Goal: Transaction & Acquisition: Purchase product/service

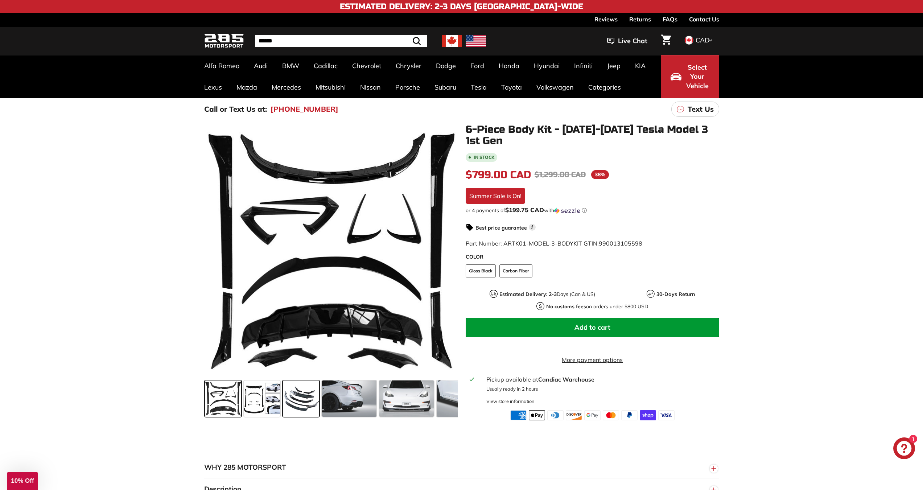
click at [299, 406] on span at bounding box center [301, 399] width 36 height 36
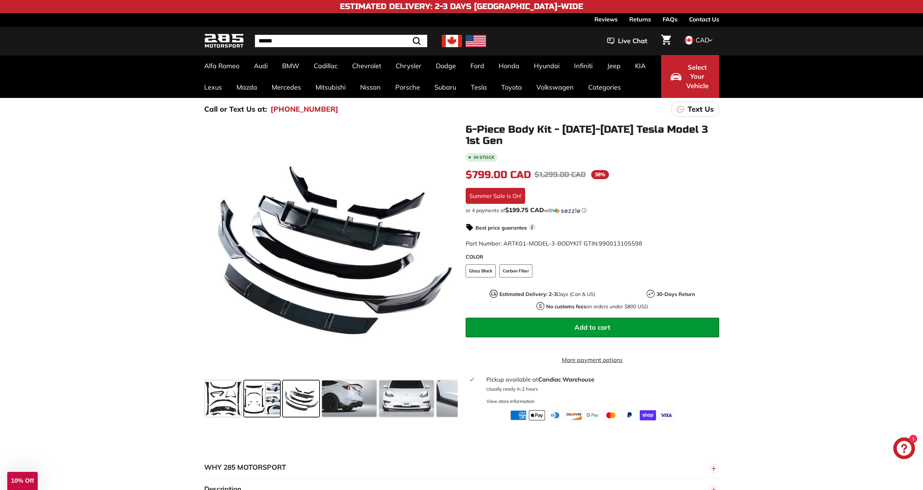
click at [252, 407] on span at bounding box center [262, 399] width 36 height 36
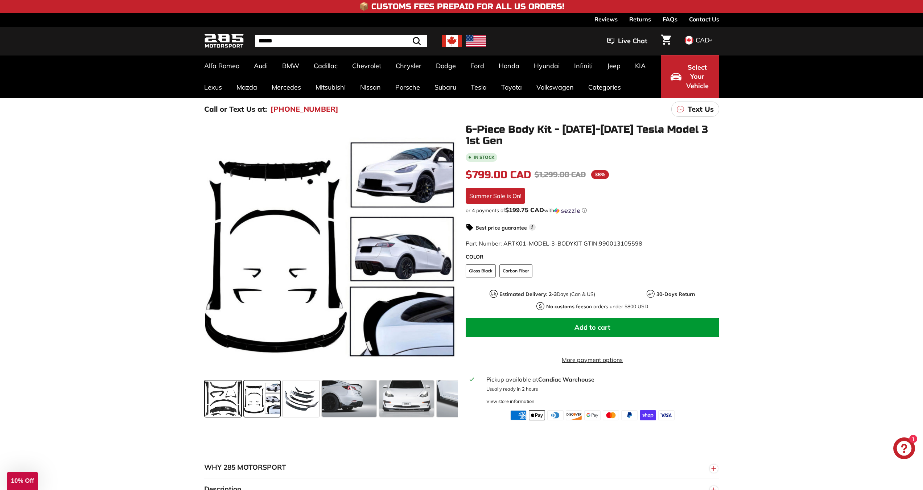
click at [223, 399] on span at bounding box center [223, 399] width 36 height 36
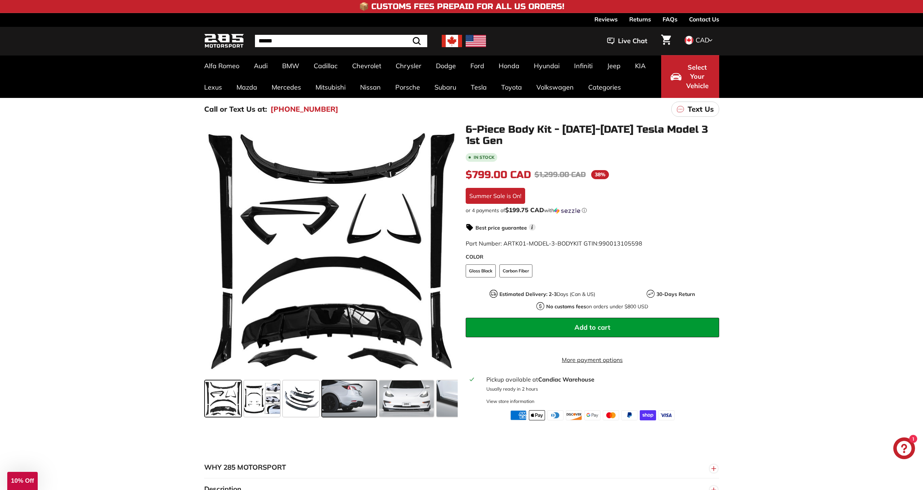
click at [360, 403] on span at bounding box center [349, 399] width 54 height 36
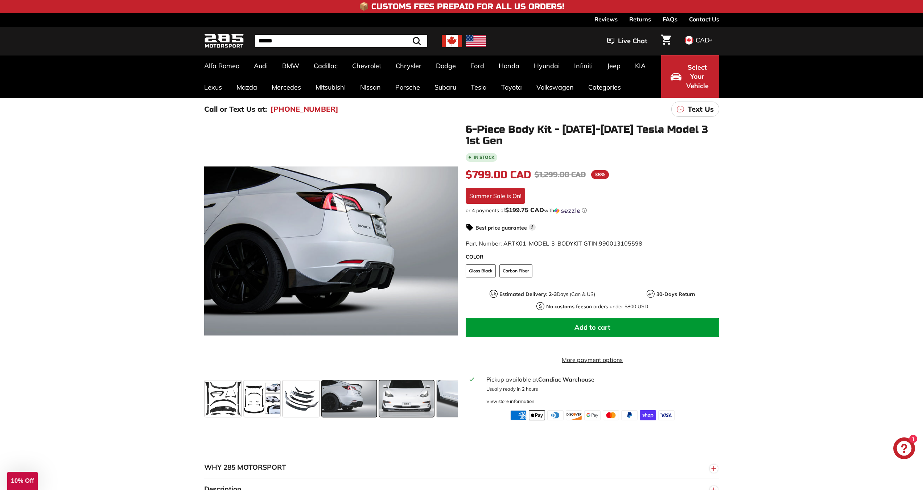
click at [411, 397] on span at bounding box center [406, 399] width 54 height 36
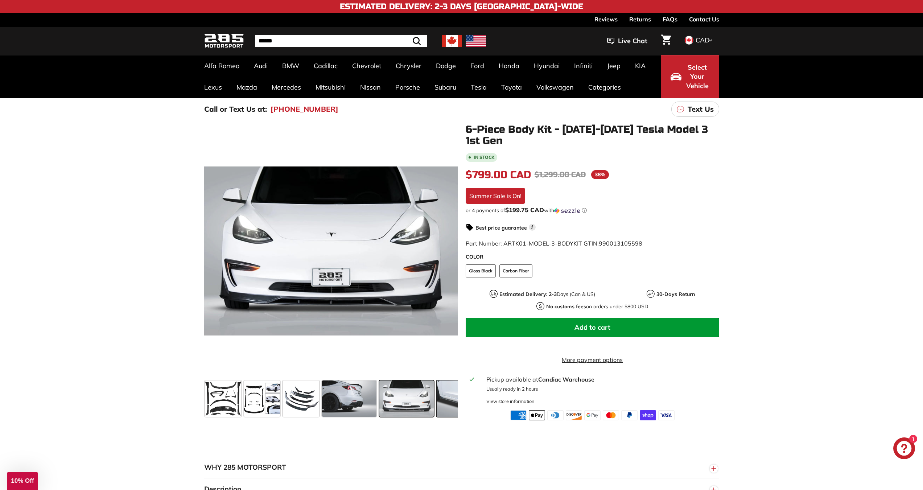
click at [448, 400] on span at bounding box center [464, 399] width 54 height 36
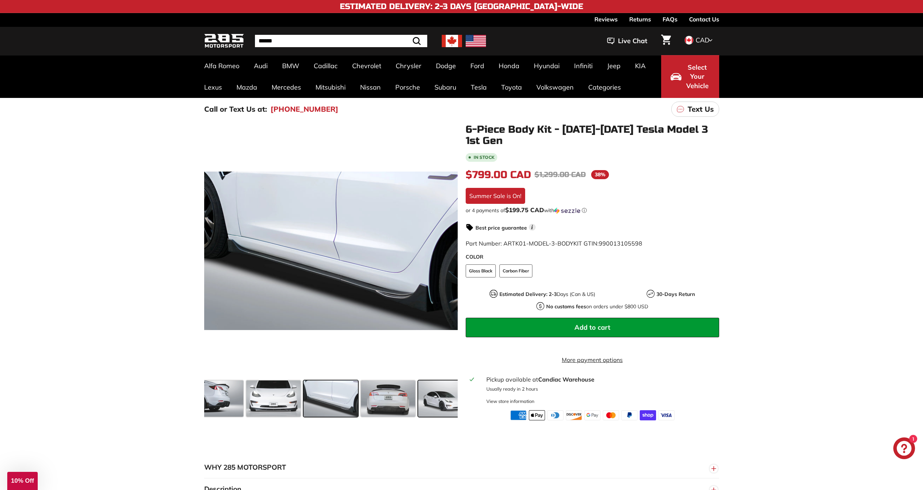
click at [447, 400] on span at bounding box center [445, 399] width 54 height 36
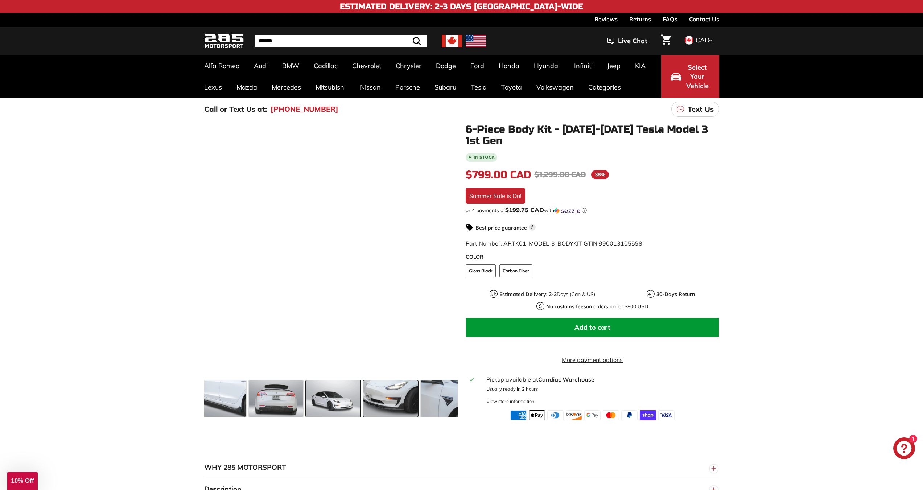
scroll to position [0, 248]
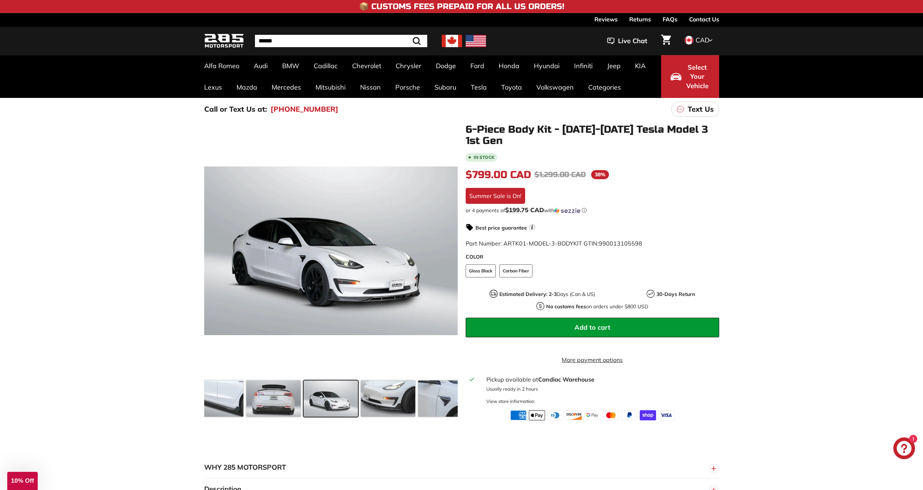
click at [576, 325] on span "Add to cart" at bounding box center [593, 327] width 36 height 8
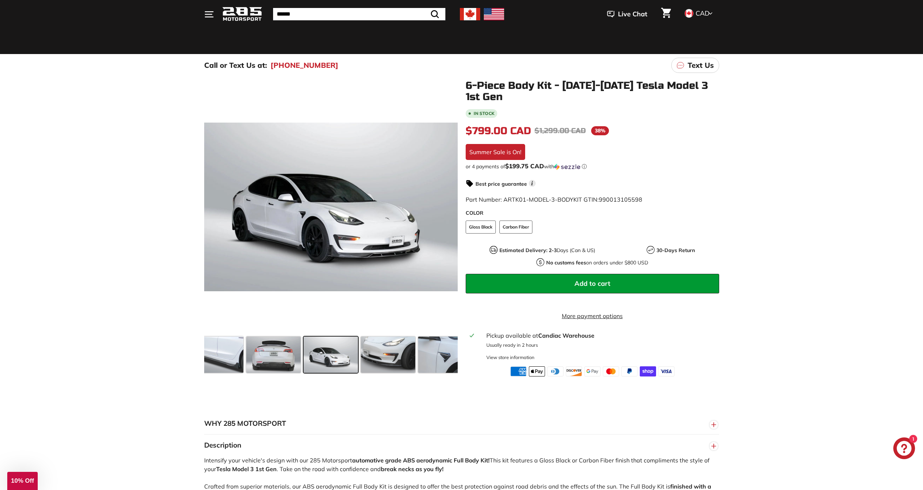
scroll to position [36, 0]
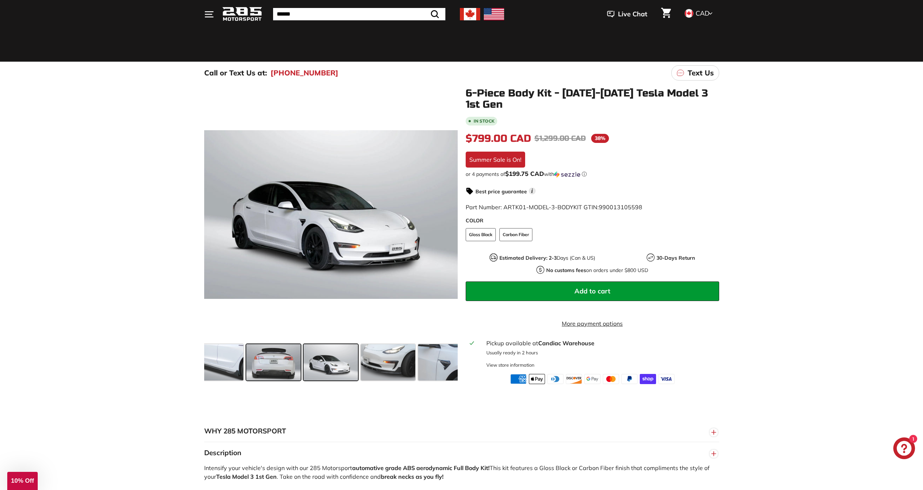
click at [274, 366] on span at bounding box center [273, 362] width 54 height 36
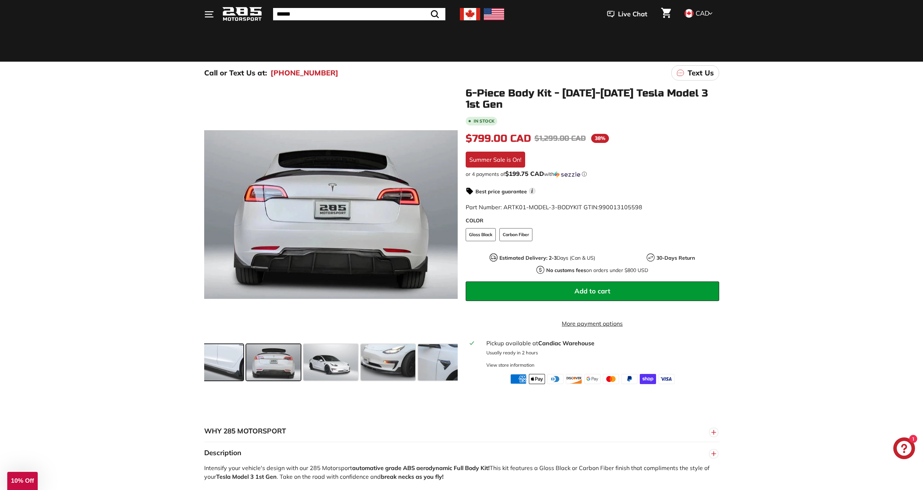
click at [219, 360] on span at bounding box center [216, 362] width 54 height 36
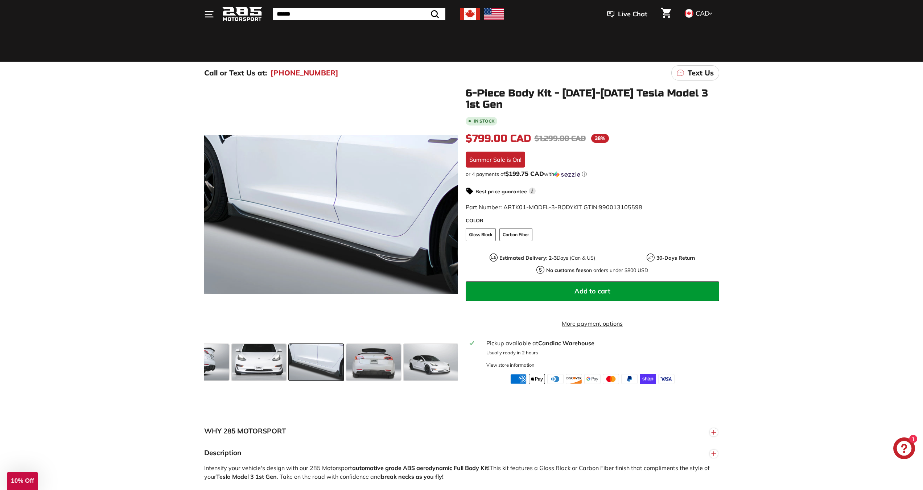
scroll to position [0, 133]
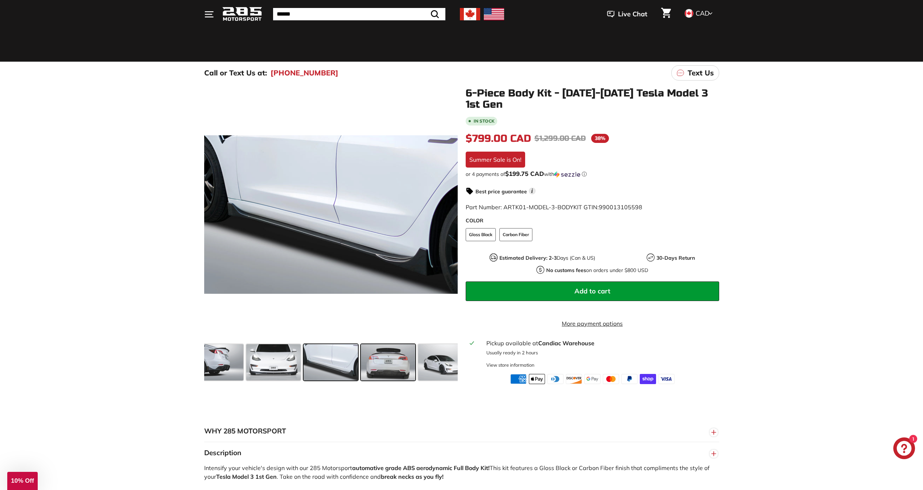
click at [408, 371] on span at bounding box center [388, 362] width 54 height 36
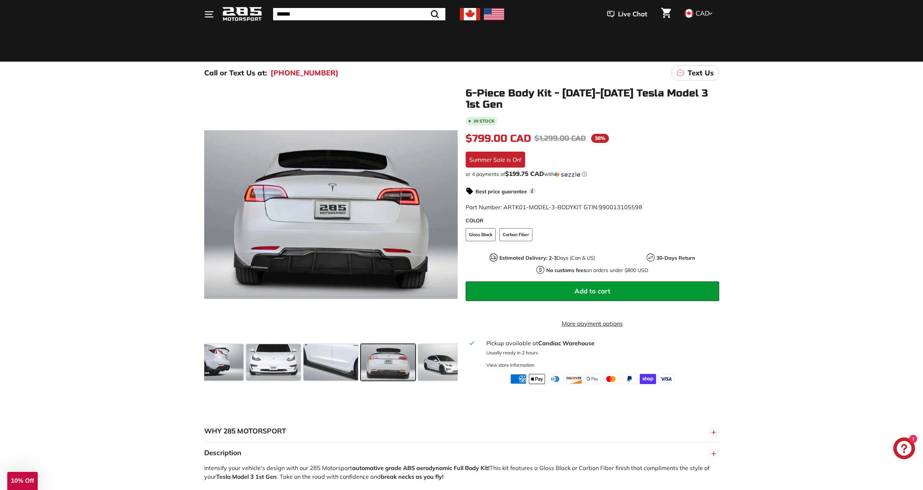
click at [408, 371] on span at bounding box center [388, 362] width 54 height 36
click at [404, 368] on span at bounding box center [388, 362] width 54 height 36
click at [426, 366] on span at bounding box center [445, 362] width 54 height 36
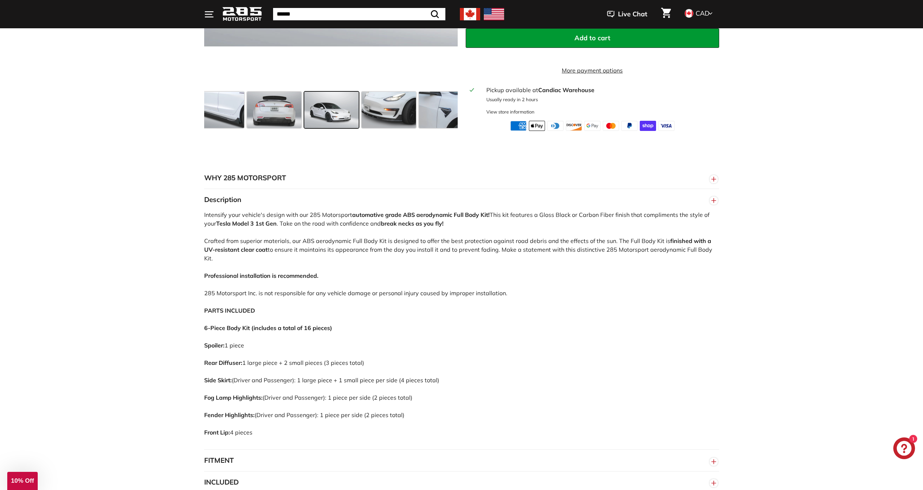
scroll to position [0, 248]
drag, startPoint x: 249, startPoint y: 346, endPoint x: 233, endPoint y: 346, distance: 16.0
click at [233, 346] on div "Intensify your vehicle's design with our 285 Motorsport automative grade ABS ae…" at bounding box center [461, 329] width 515 height 239
drag, startPoint x: 519, startPoint y: 122, endPoint x: 512, endPoint y: 116, distance: 9.0
drag, startPoint x: 512, startPoint y: 116, endPoint x: 493, endPoint y: 129, distance: 23.3
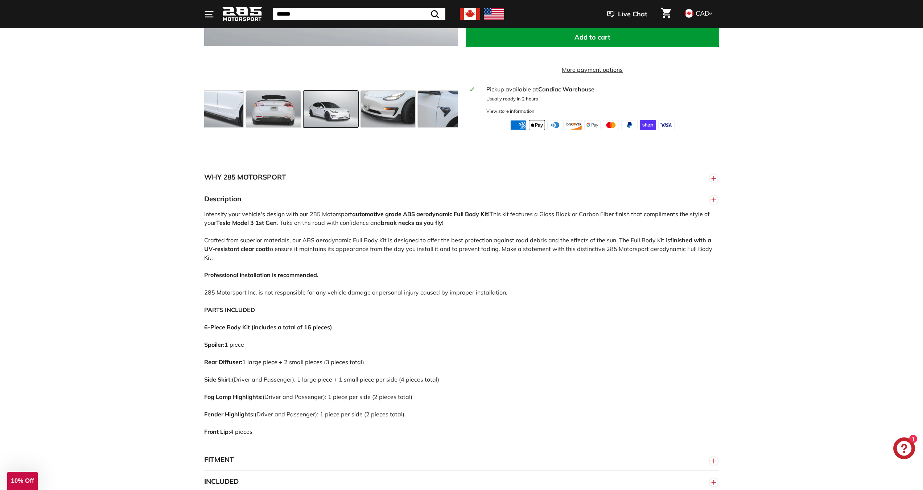
click at [485, 130] on div at bounding box center [593, 125] width 254 height 10
drag, startPoint x: 503, startPoint y: 116, endPoint x: 496, endPoint y: 120, distance: 8.2
click at [497, 115] on div "View store information" at bounding box center [510, 111] width 48 height 7
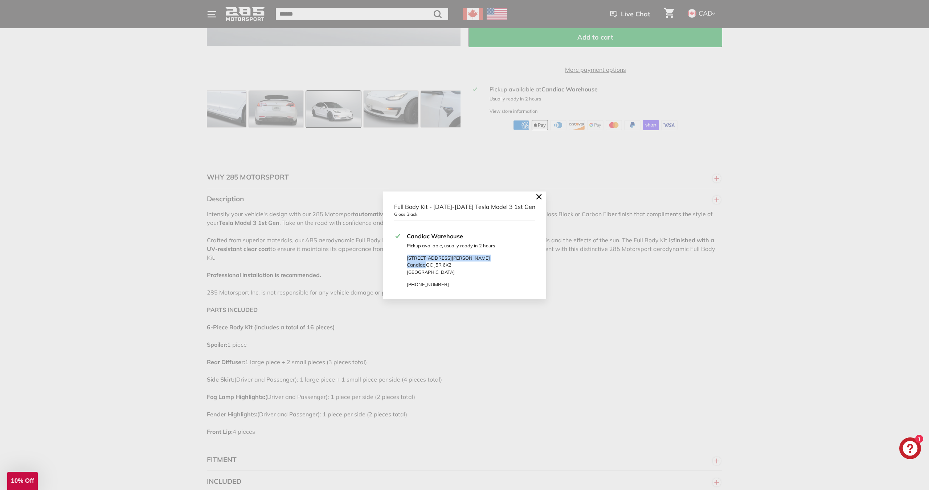
drag, startPoint x: 410, startPoint y: 258, endPoint x: 430, endPoint y: 267, distance: 21.9
click at [430, 267] on div "Candiac Warehouse Pickup available, usually ready in 2 hours 66 Rue Paul-Gaugui…" at bounding box center [464, 260] width 141 height 56
click at [527, 198] on div ".cls-1{fill:none;stroke:#000;stroke-miterlimit:10;stroke-width:2px} Full Body K…" at bounding box center [464, 245] width 163 height 107
click at [534, 197] on icon ".cls-1{fill:none;stroke:#000;stroke-miterlimit:10;stroke-width:2px}" at bounding box center [539, 197] width 10 height 10
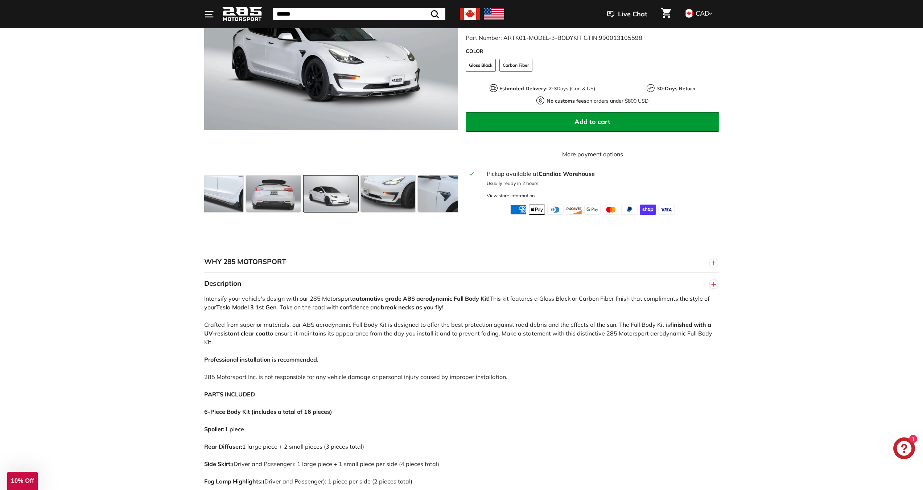
scroll to position [36, 0]
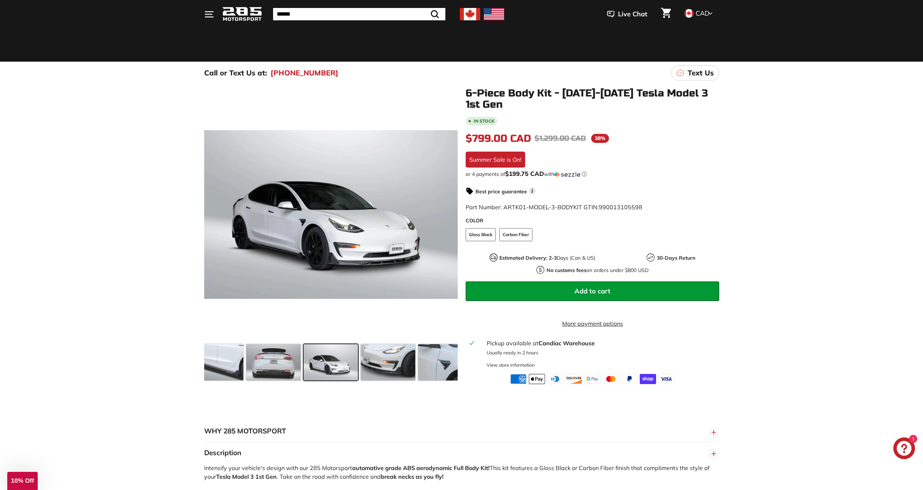
click at [151, 235] on div ".cls-1{fill:none;stroke:#000;stroke-miterlimit:10;stroke-width:2px} .cls-1{fill…" at bounding box center [461, 234] width 923 height 300
click at [370, 361] on span at bounding box center [388, 362] width 54 height 36
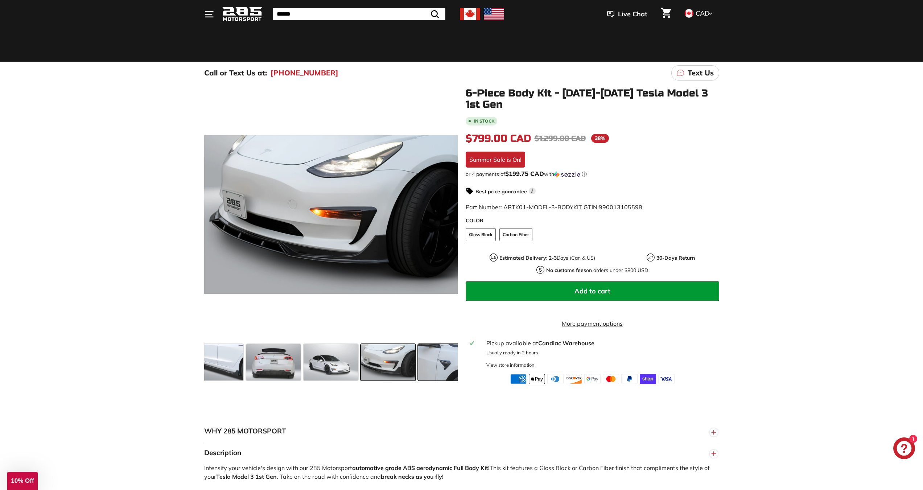
click at [437, 371] on span at bounding box center [445, 362] width 54 height 36
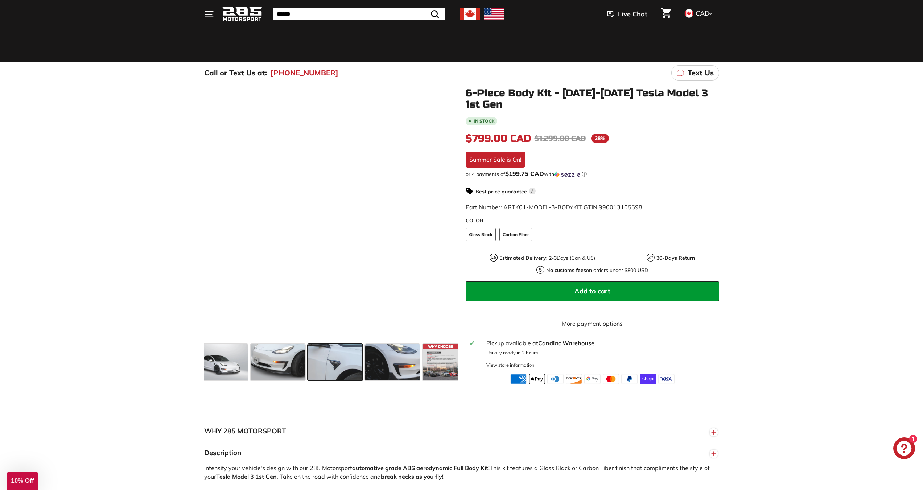
scroll to position [0, 361]
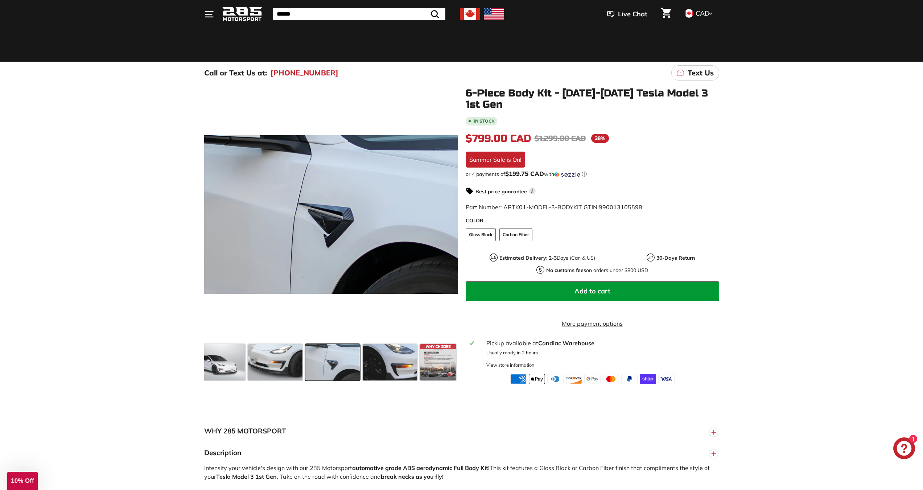
click at [436, 371] on span at bounding box center [438, 362] width 36 height 36
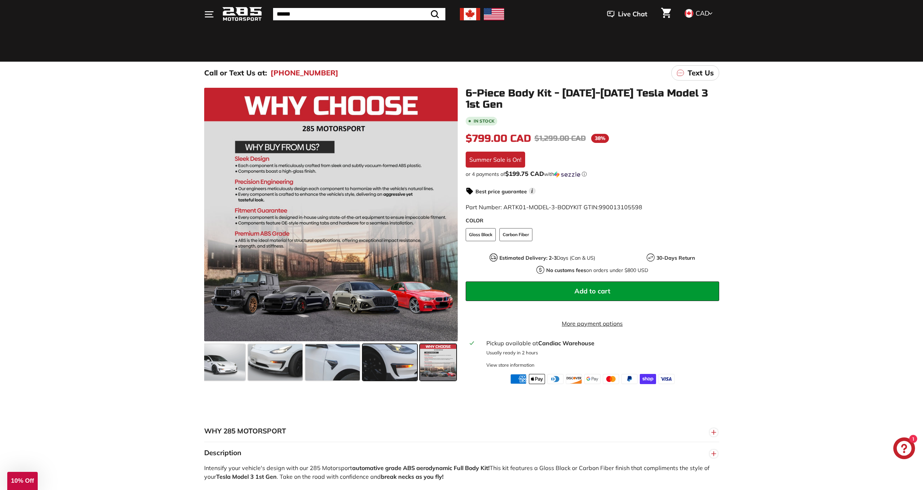
click at [396, 366] on span at bounding box center [390, 362] width 54 height 36
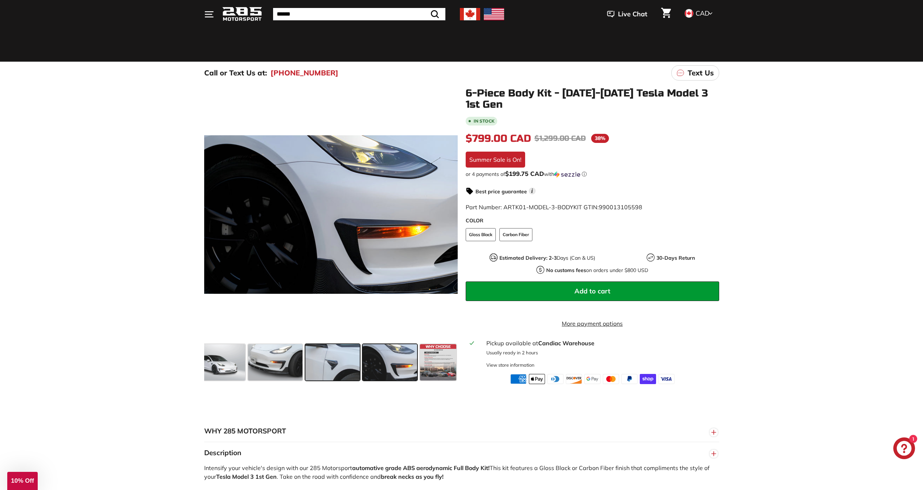
click at [351, 375] on span at bounding box center [332, 362] width 54 height 36
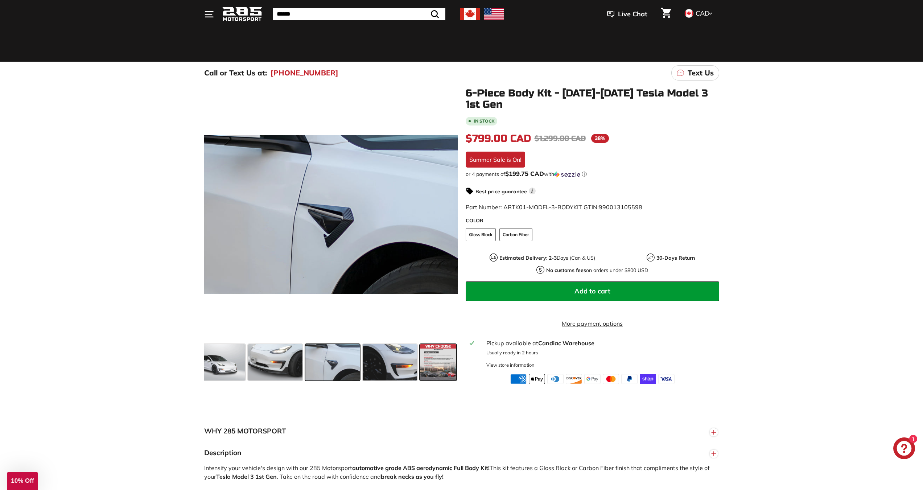
click at [431, 375] on span at bounding box center [438, 362] width 36 height 36
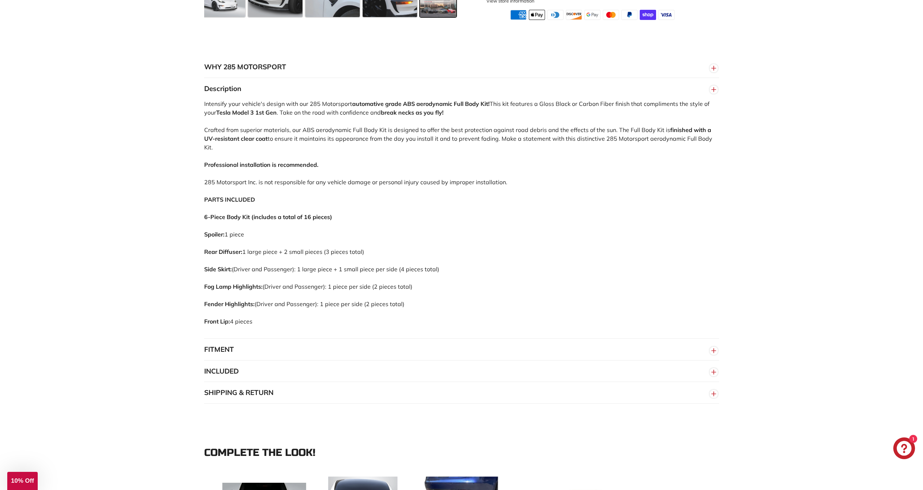
scroll to position [435, 0]
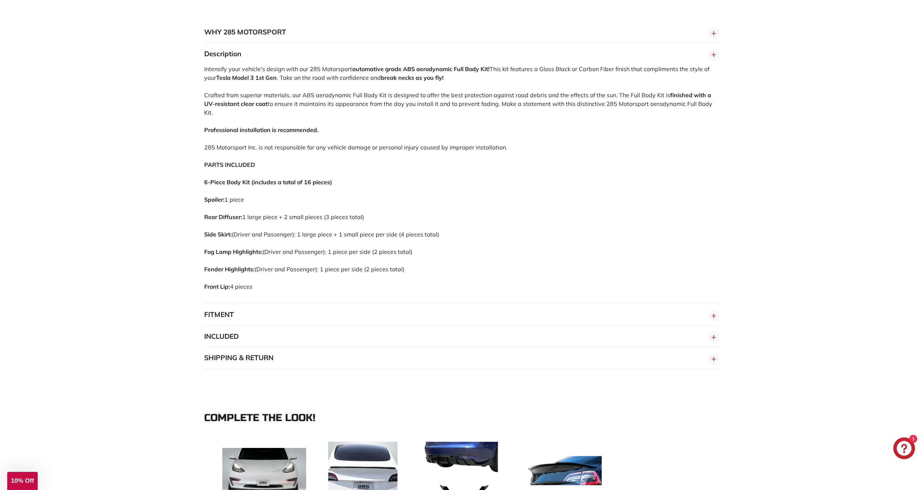
click at [235, 317] on button "FITMENT" at bounding box center [461, 315] width 515 height 22
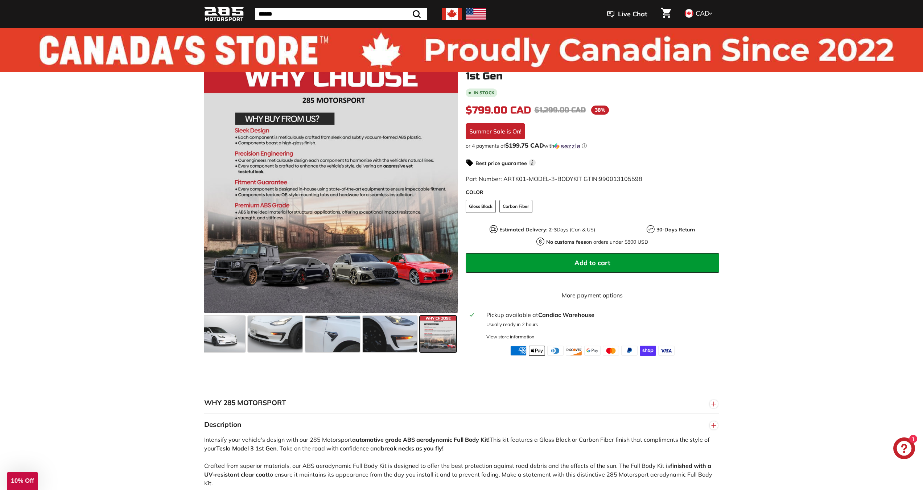
scroll to position [0, 0]
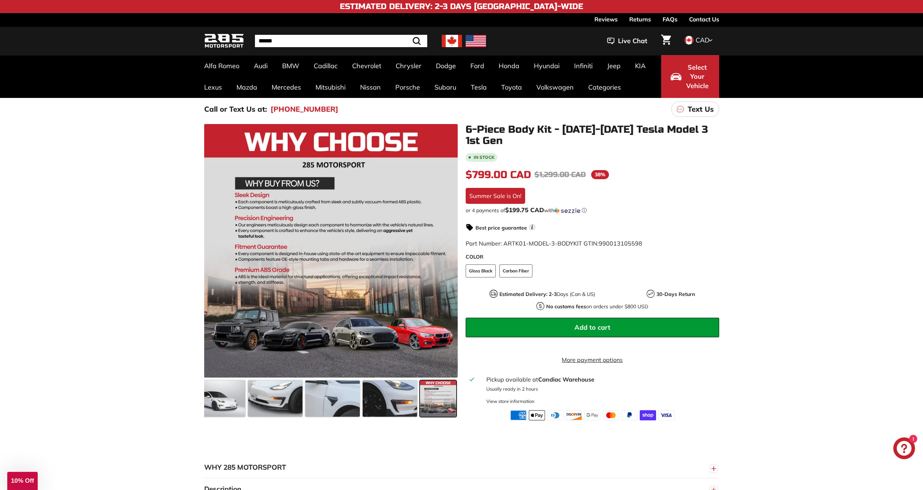
click at [618, 328] on button "Add to cart" at bounding box center [593, 328] width 254 height 20
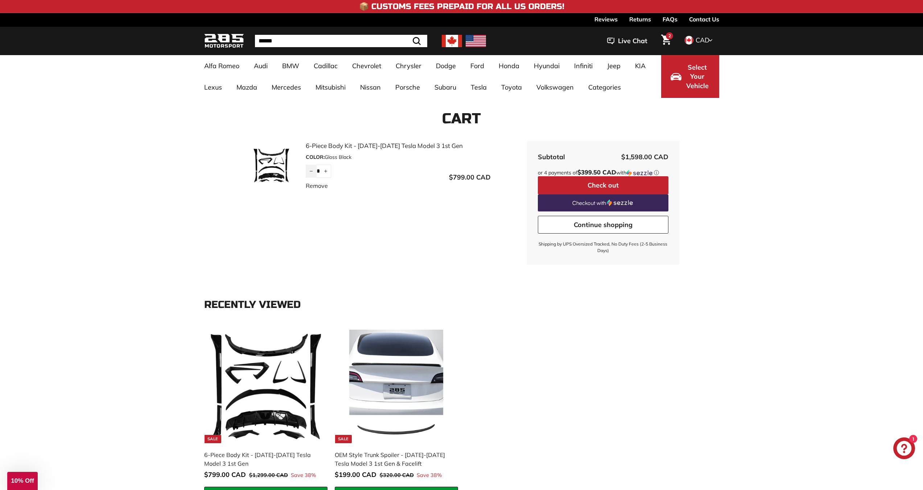
click at [307, 170] on button "−" at bounding box center [311, 171] width 11 height 13
type input "*"
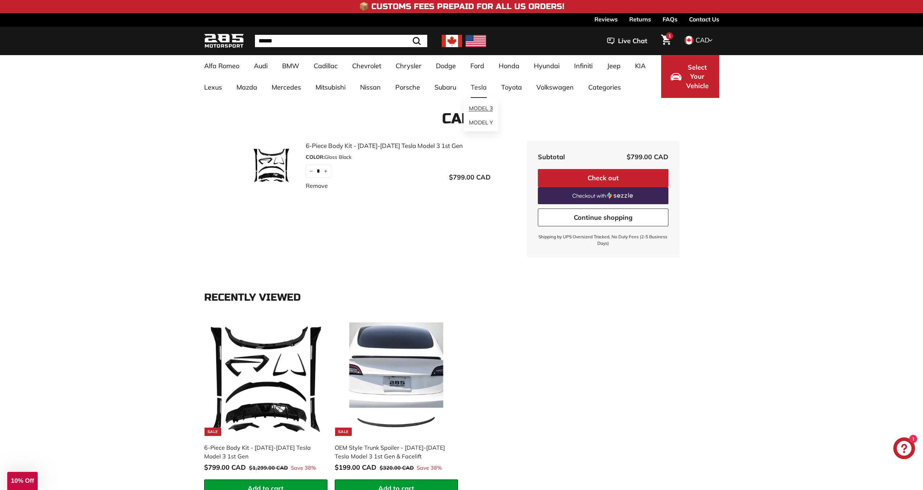
click at [484, 107] on link "MODEL 3" at bounding box center [481, 109] width 35 height 14
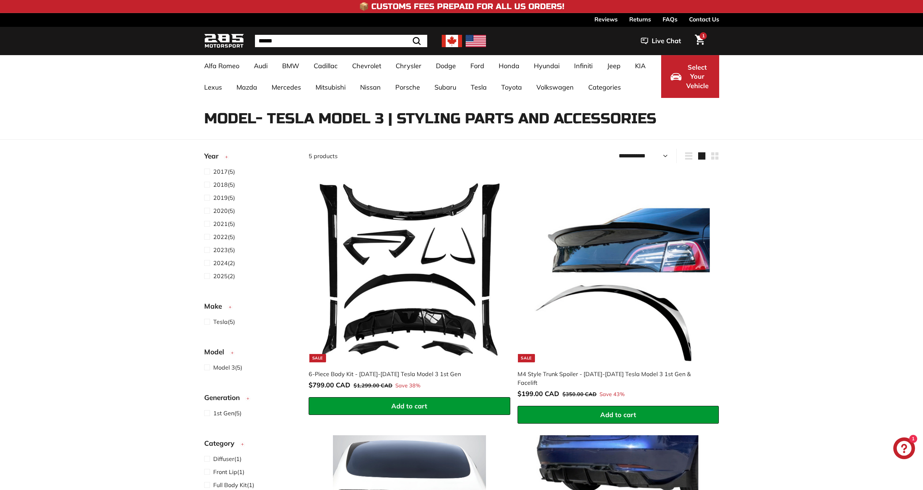
select select "**********"
click at [665, 40] on icon "Cart" at bounding box center [666, 40] width 10 height 10
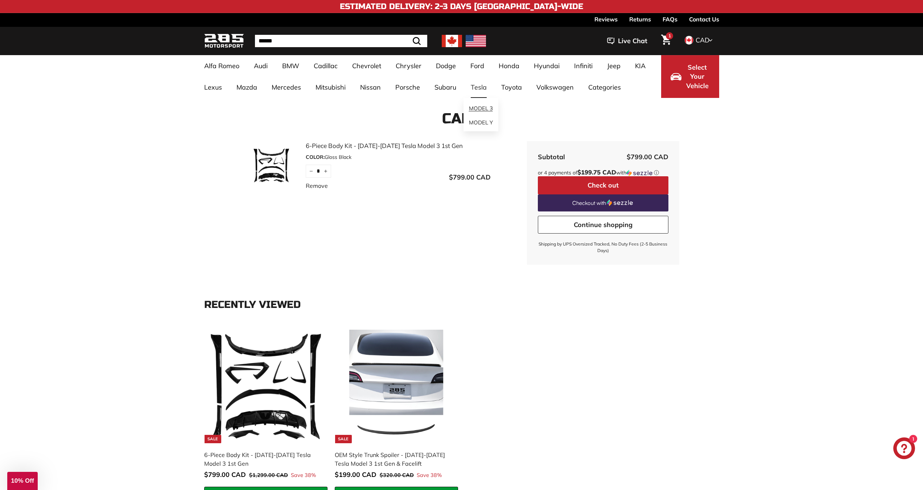
click at [477, 104] on link "MODEL 3" at bounding box center [481, 109] width 35 height 14
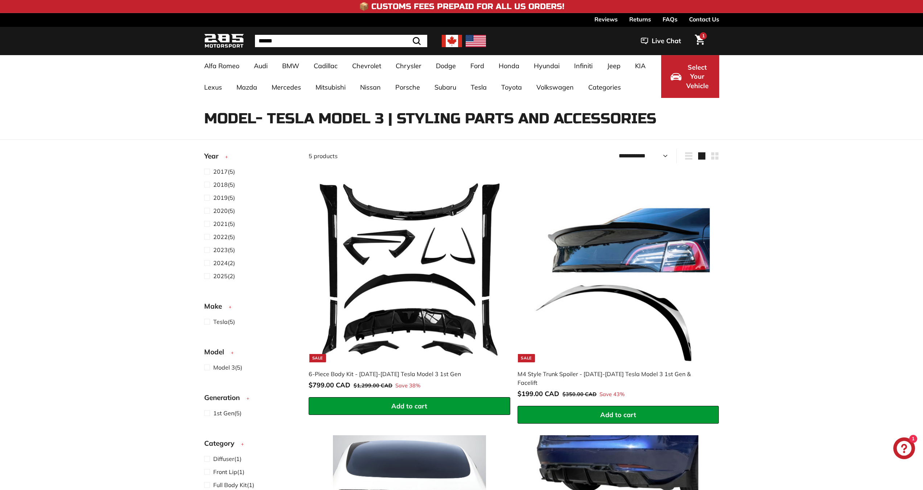
select select "**********"
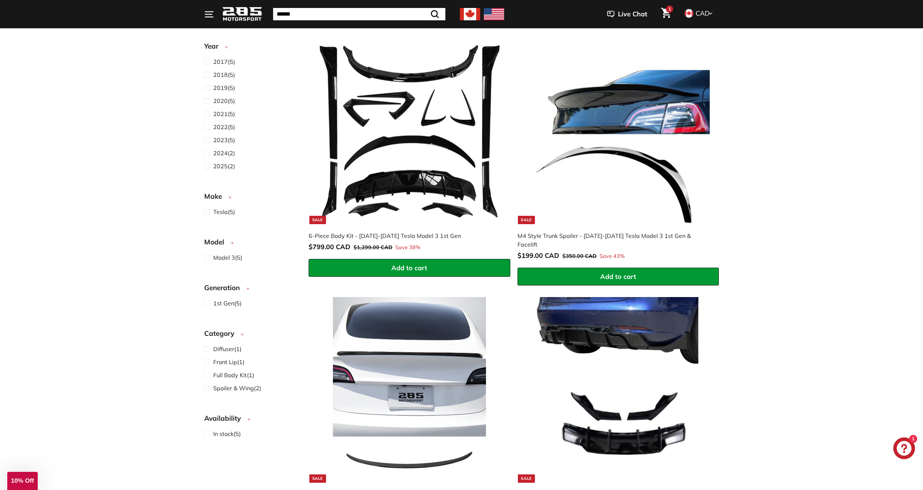
scroll to position [181, 0]
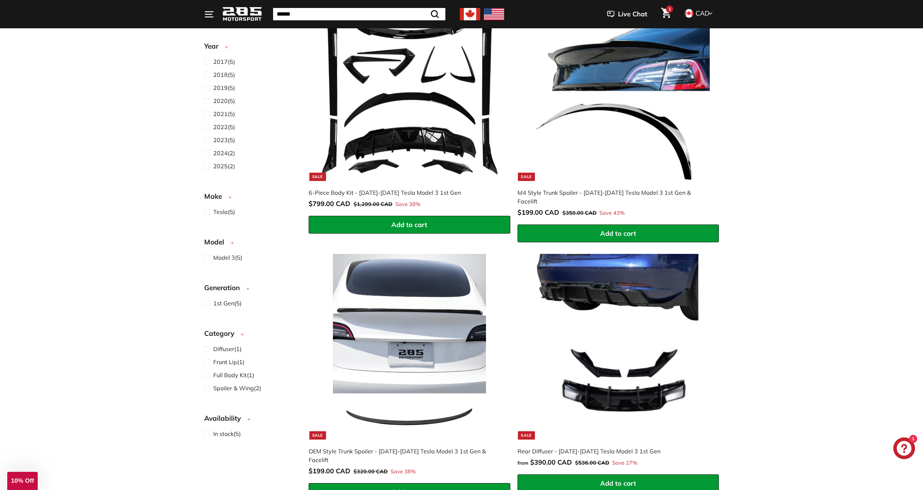
click at [650, 225] on button "Add to cart" at bounding box center [619, 234] width 202 height 18
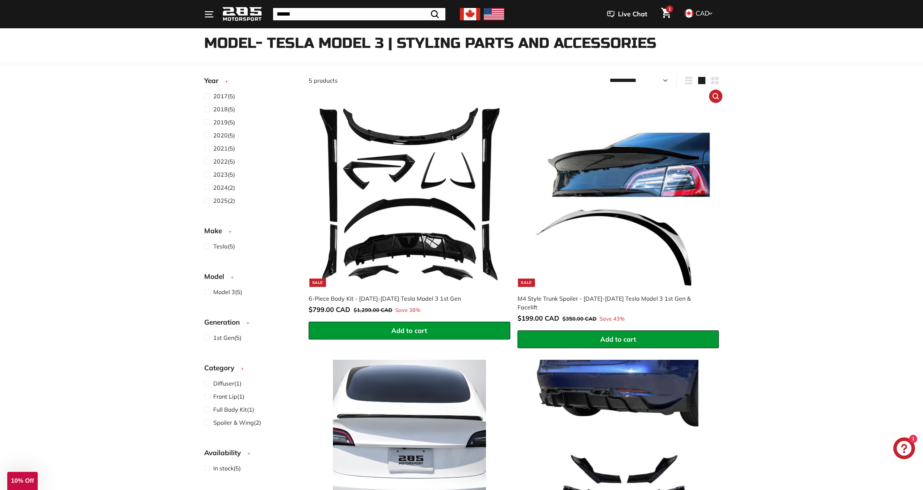
scroll to position [0, 0]
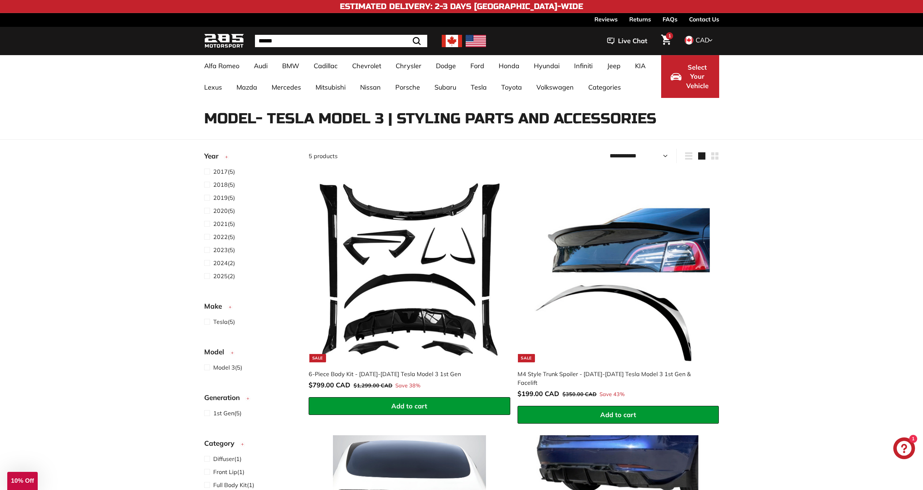
click at [665, 37] on icon "Cart" at bounding box center [666, 40] width 10 height 10
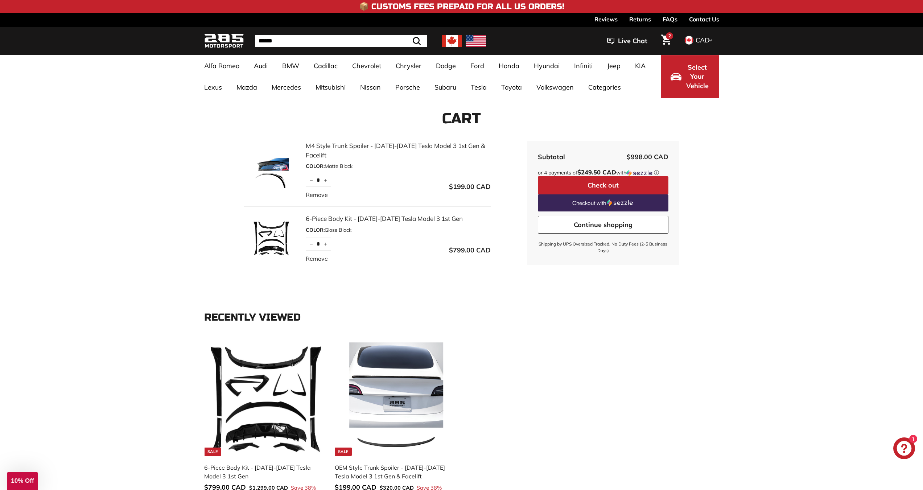
click at [323, 195] on link "Remove" at bounding box center [317, 194] width 22 height 9
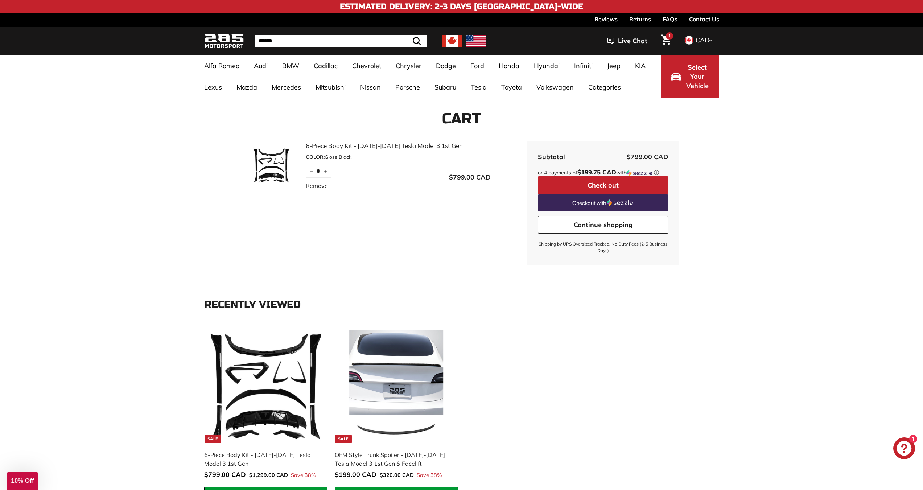
click at [610, 180] on button "Check out" at bounding box center [603, 185] width 131 height 18
